Goal: Transaction & Acquisition: Subscribe to service/newsletter

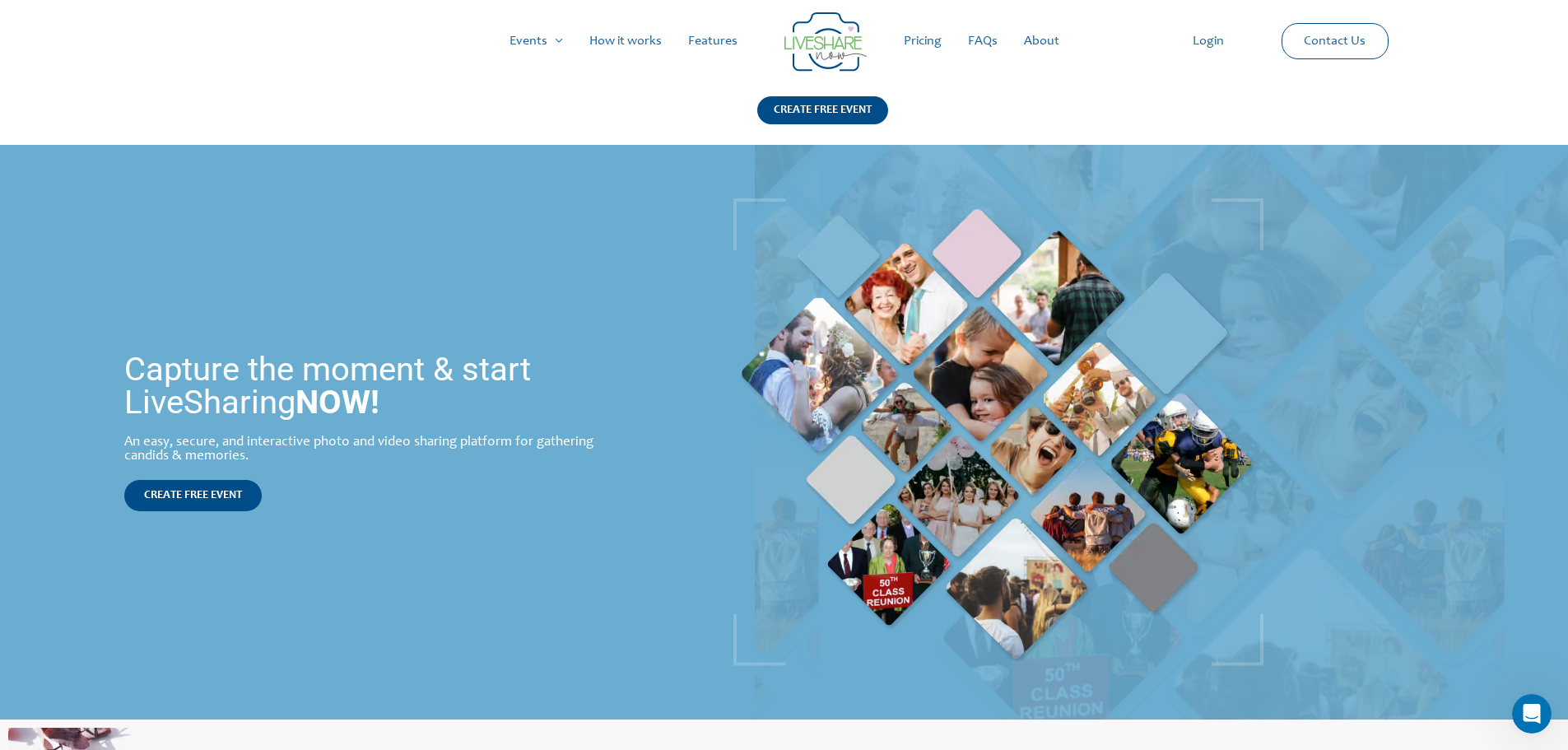
click at [897, 42] on link "Pricing" at bounding box center [923, 41] width 64 height 53
click at [909, 46] on link "Pricing" at bounding box center [923, 41] width 64 height 53
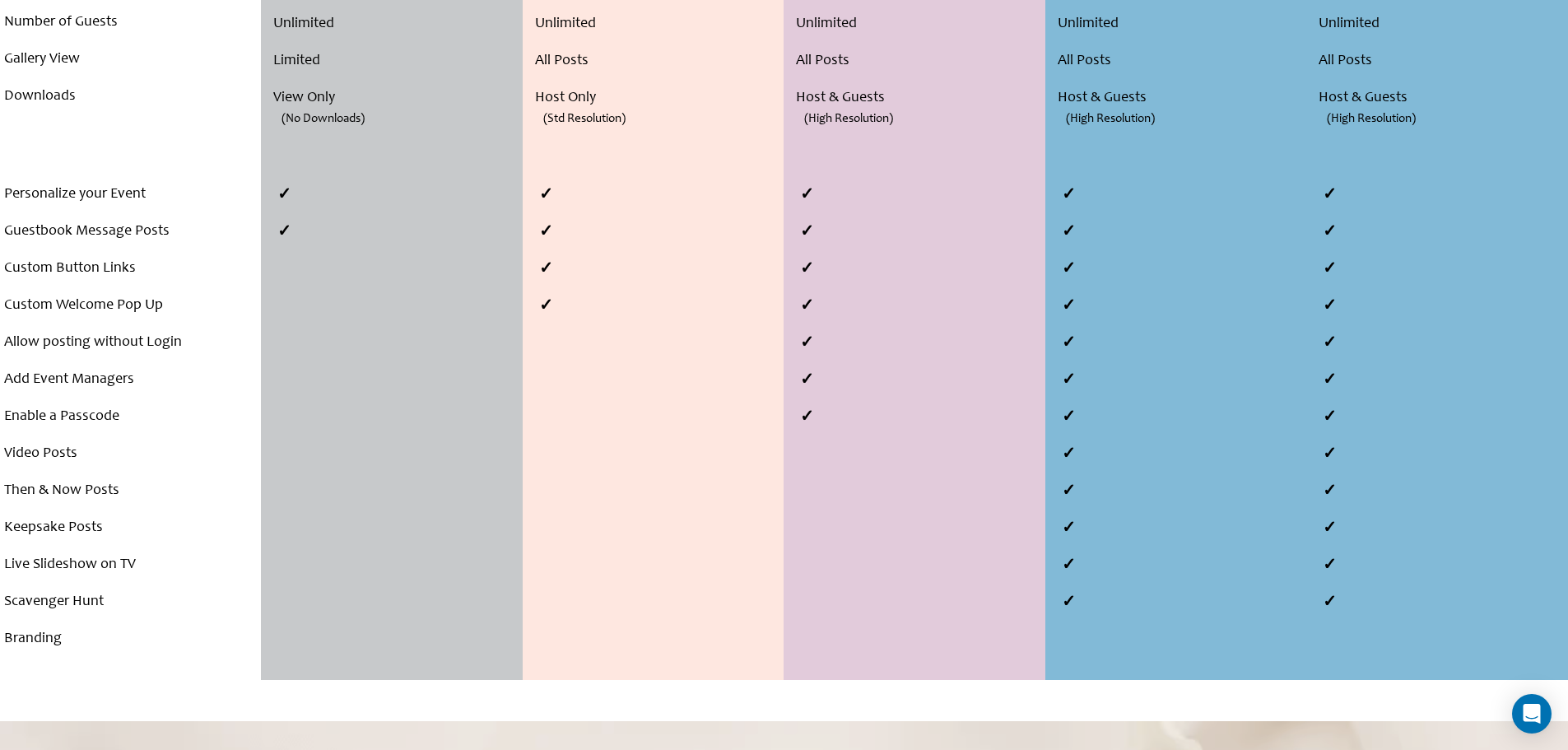
scroll to position [741, 0]
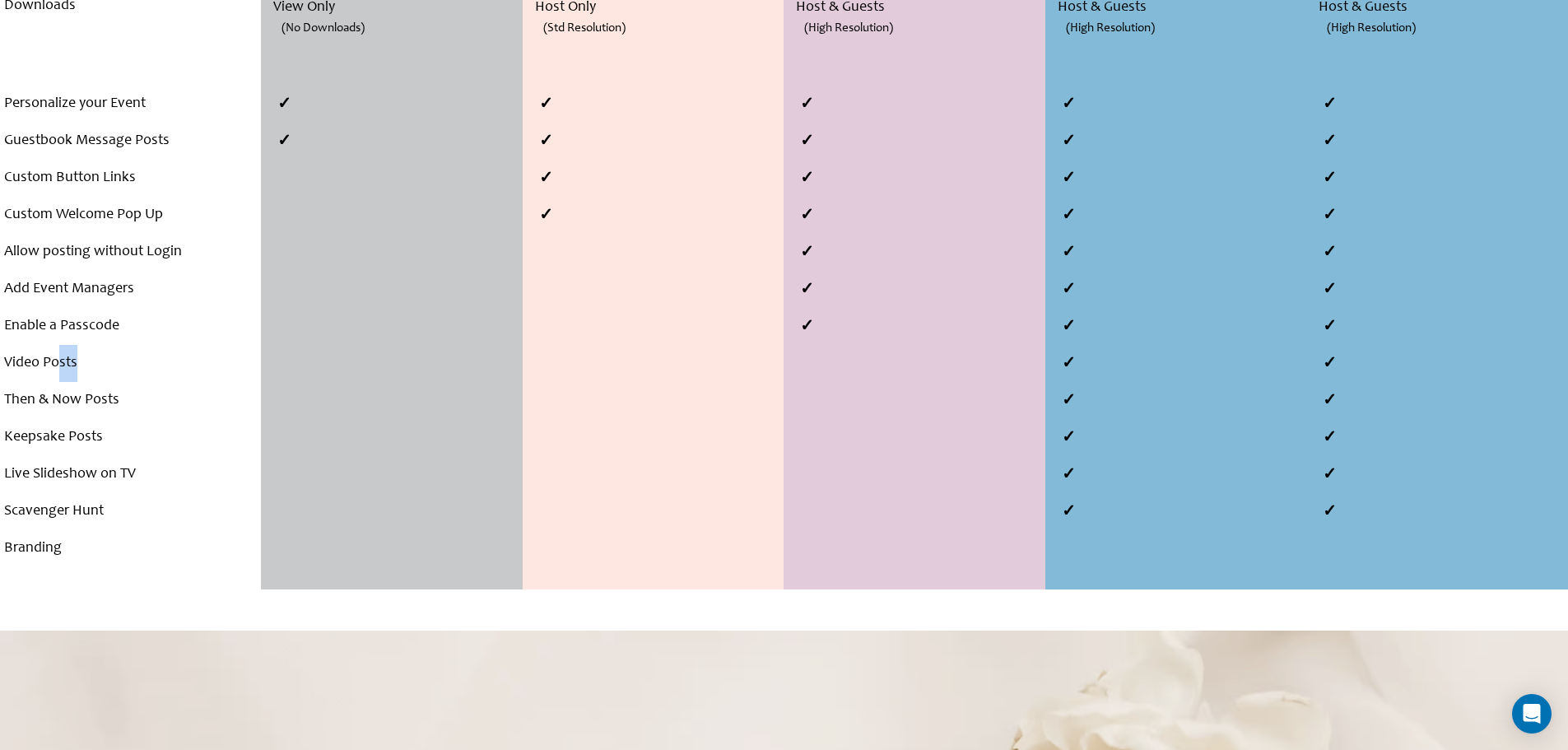
drag, startPoint x: 57, startPoint y: 356, endPoint x: 107, endPoint y: 353, distance: 50.1
click at [107, 353] on li "Video Posts" at bounding box center [130, 363] width 253 height 37
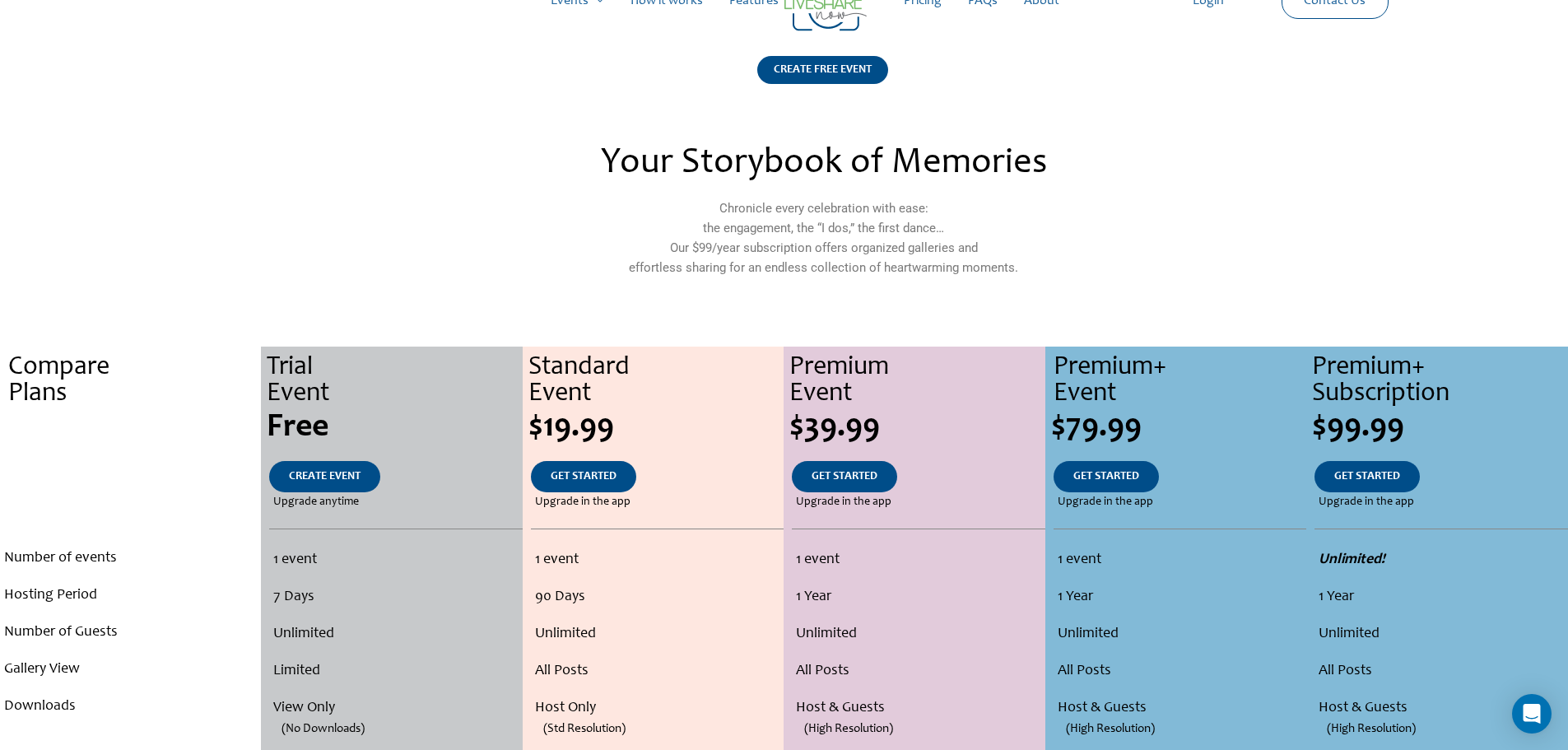
scroll to position [0, 0]
